Goal: Task Accomplishment & Management: Use online tool/utility

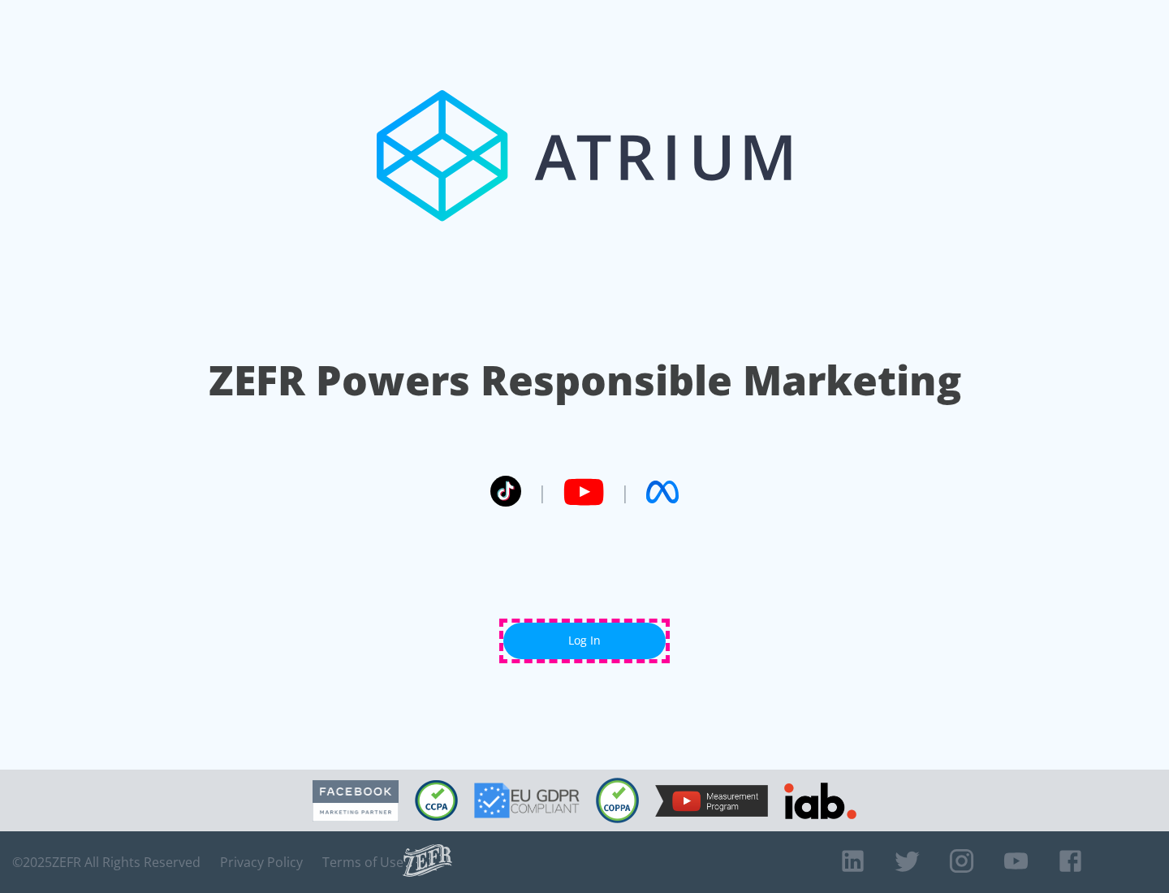
click at [584, 640] on link "Log In" at bounding box center [584, 640] width 162 height 37
